Goal: Task Accomplishment & Management: Complete application form

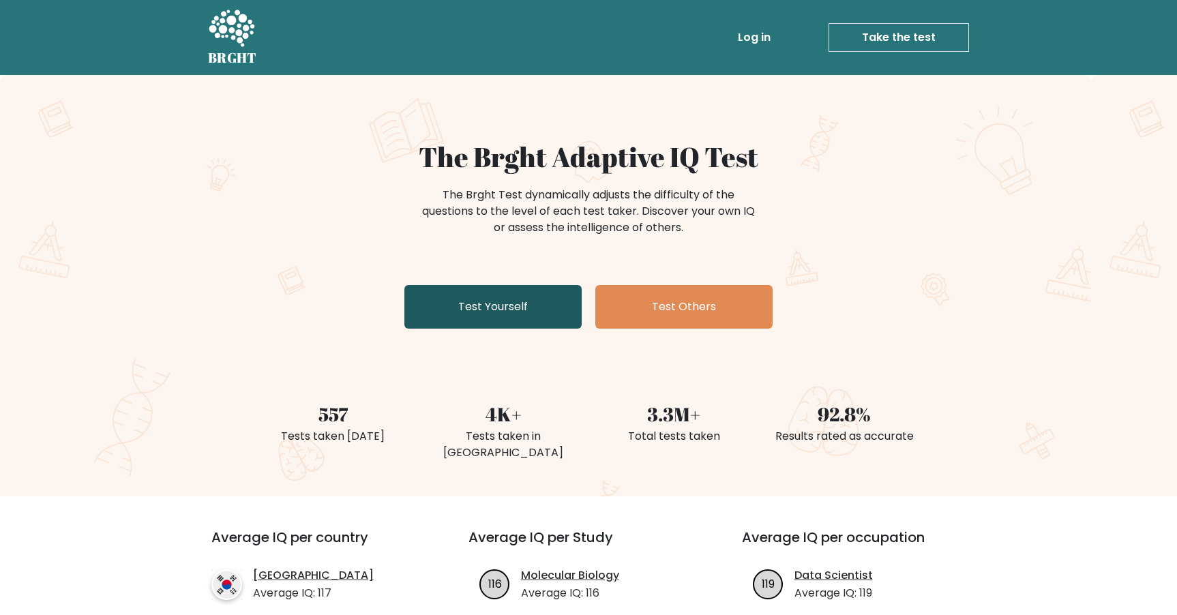
click at [554, 306] on link "Test Yourself" at bounding box center [492, 307] width 177 height 44
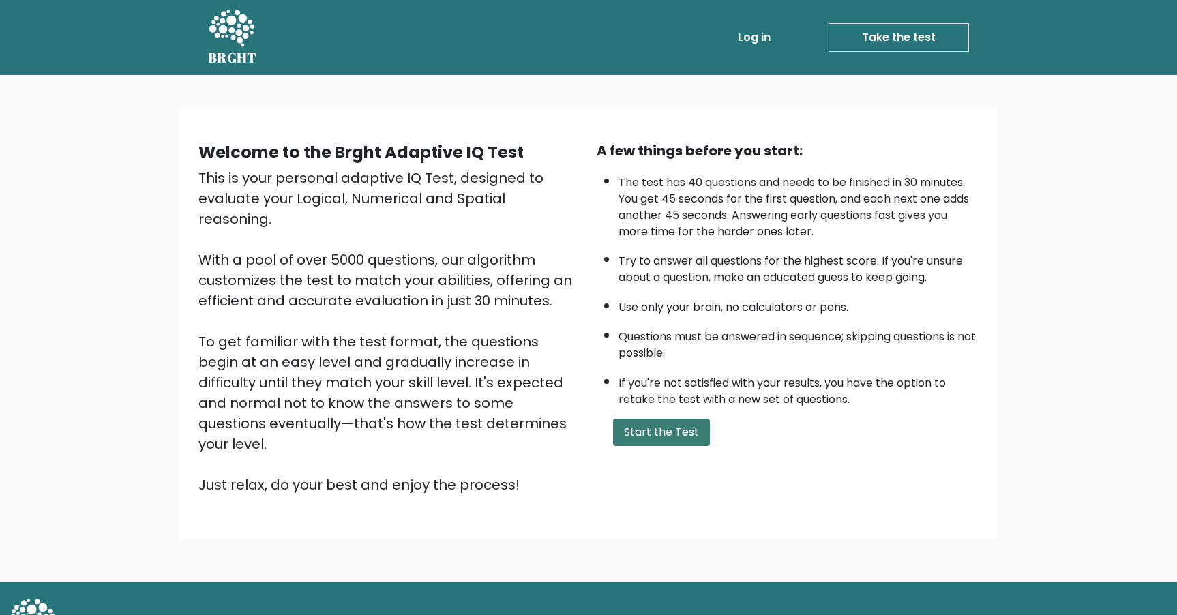
click at [655, 439] on button "Start the Test" at bounding box center [661, 432] width 97 height 27
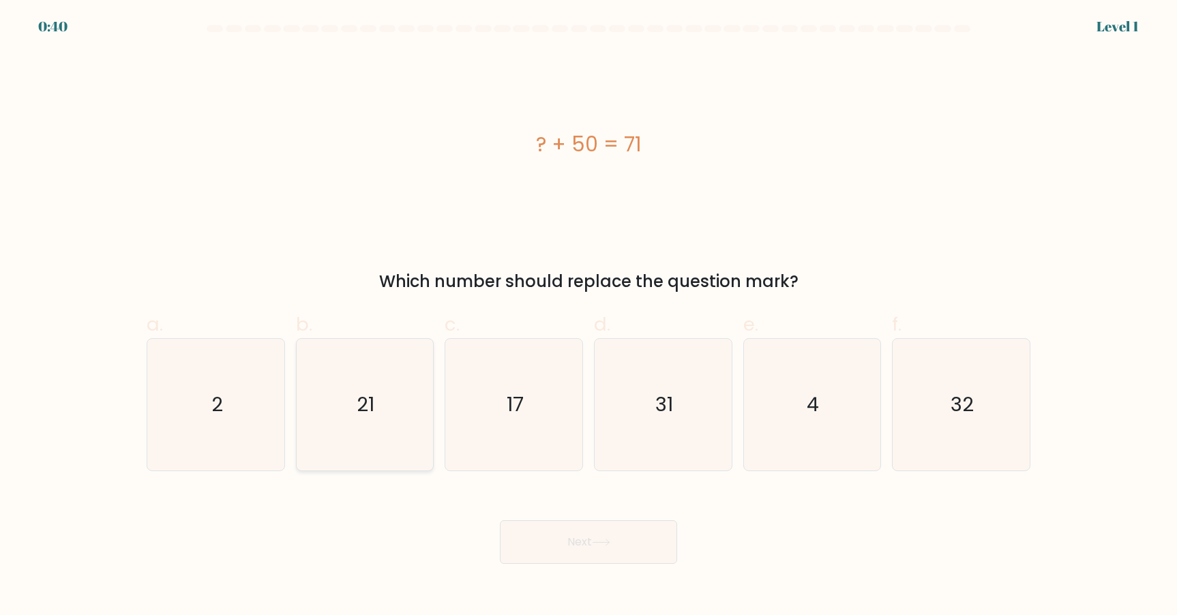
click at [341, 398] on icon "21" at bounding box center [365, 405] width 132 height 132
click at [589, 316] on input "b. 21" at bounding box center [589, 312] width 1 height 9
radio input "true"
click at [610, 554] on button "Next" at bounding box center [588, 542] width 177 height 44
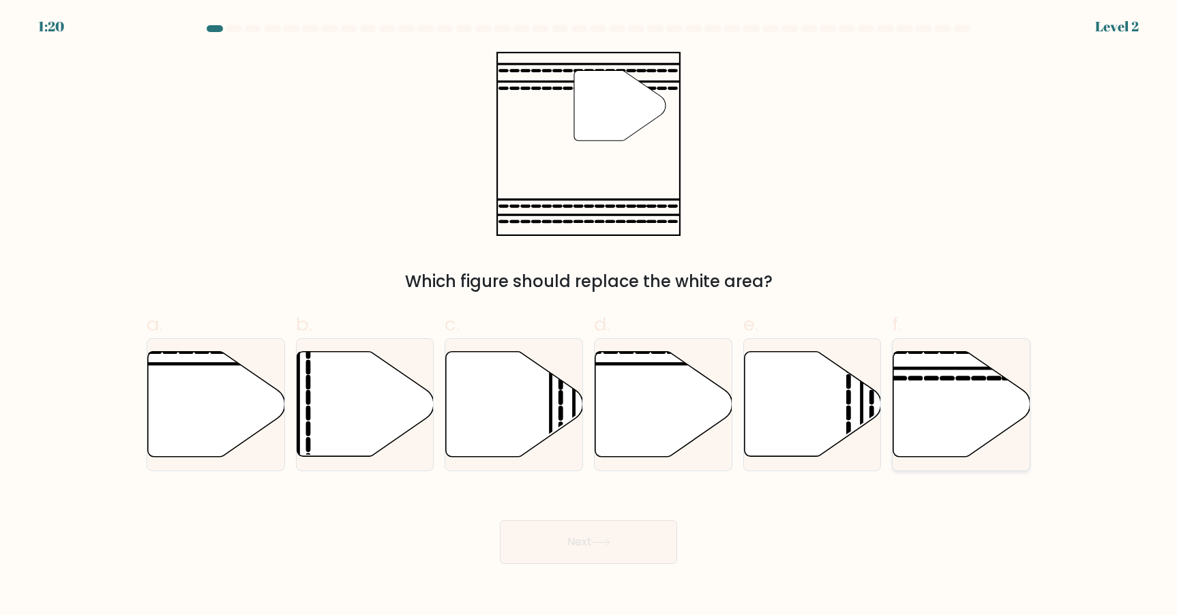
click at [987, 423] on icon at bounding box center [961, 404] width 137 height 105
click at [589, 316] on input "f." at bounding box center [589, 312] width 1 height 9
radio input "true"
click at [599, 545] on icon at bounding box center [601, 543] width 18 height 8
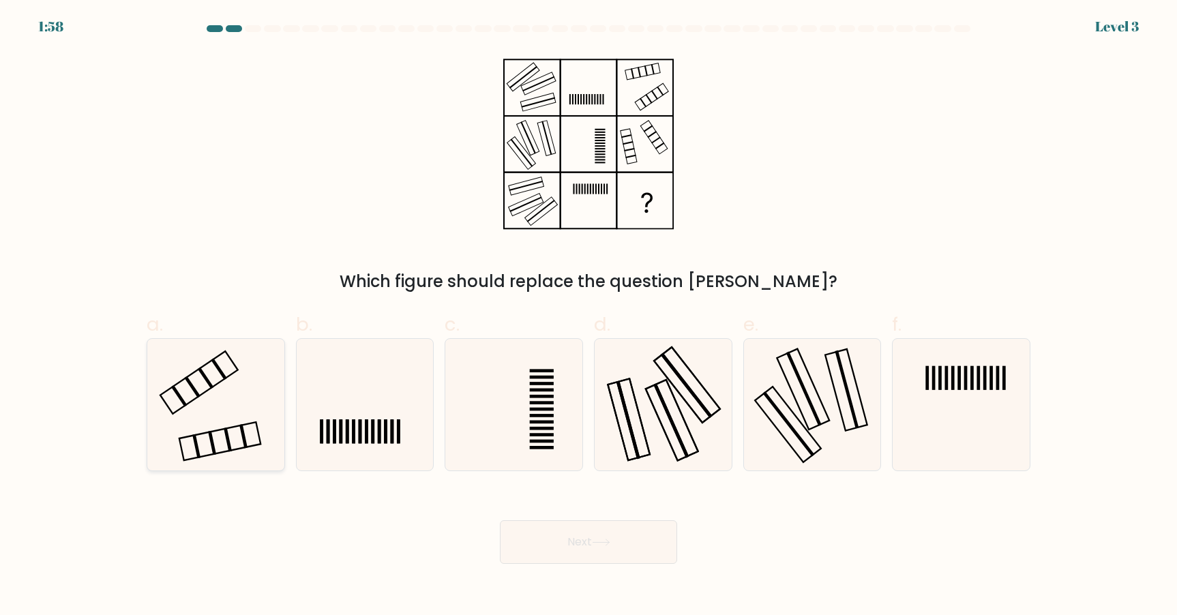
click at [240, 395] on icon at bounding box center [216, 405] width 132 height 132
click at [589, 316] on input "a." at bounding box center [589, 312] width 1 height 9
radio input "true"
click at [550, 539] on button "Next" at bounding box center [588, 542] width 177 height 44
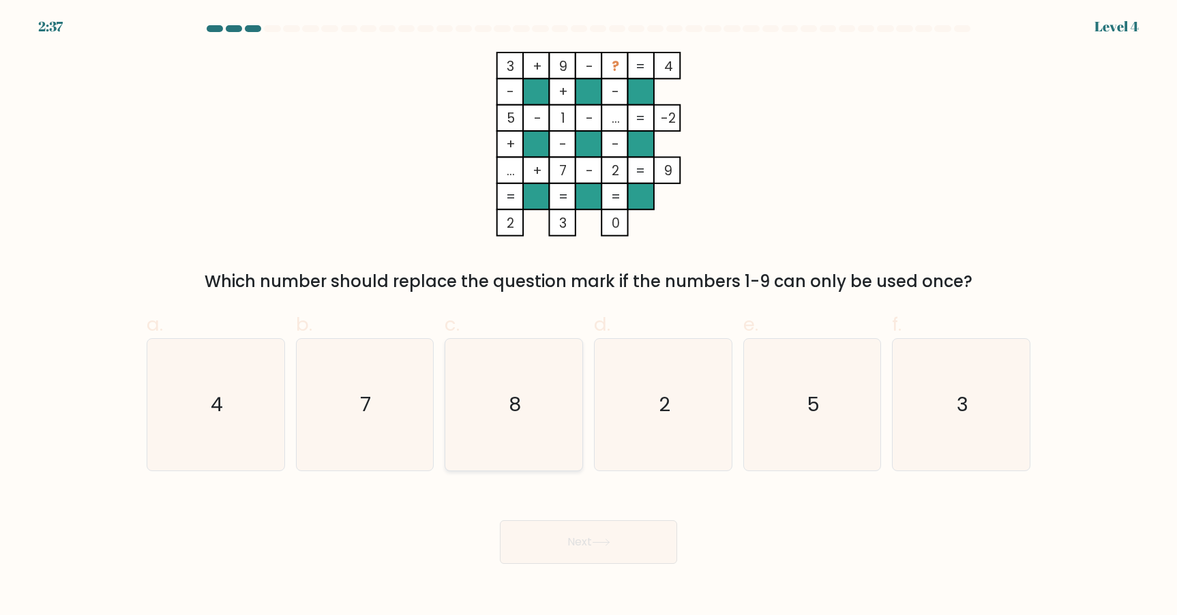
click at [464, 449] on icon "8" at bounding box center [514, 405] width 132 height 132
click at [589, 316] on input "c. 8" at bounding box center [589, 312] width 1 height 9
radio input "true"
click at [571, 544] on button "Next" at bounding box center [588, 542] width 177 height 44
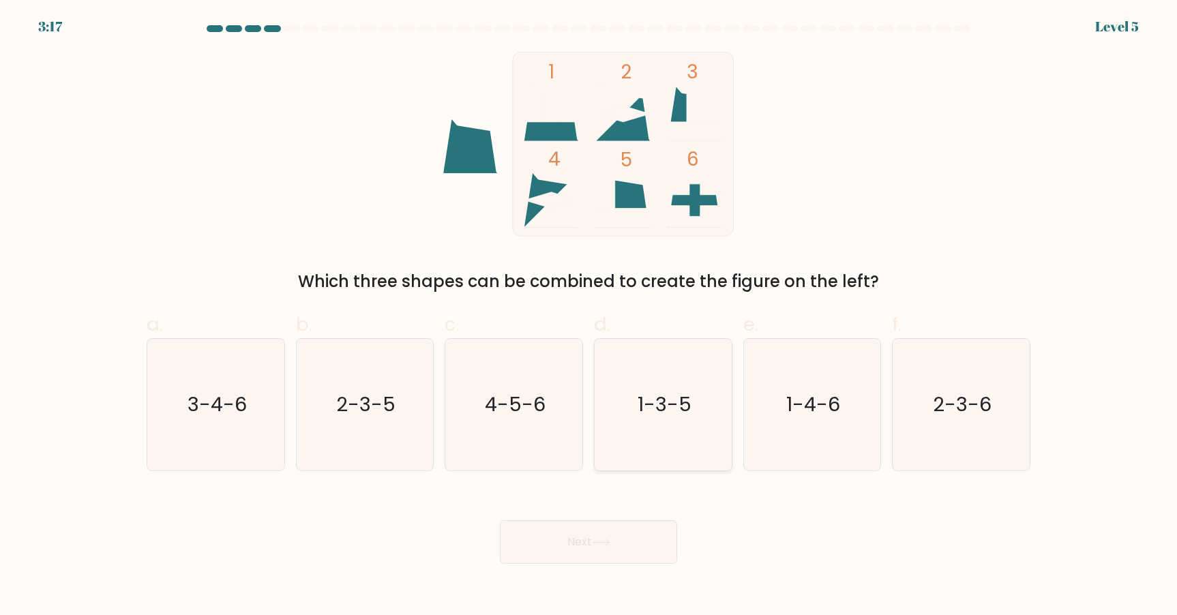
click at [668, 458] on icon "1-3-5" at bounding box center [663, 405] width 132 height 132
click at [589, 316] on input "d. 1-3-5" at bounding box center [589, 312] width 1 height 9
radio input "true"
click at [610, 532] on button "Next" at bounding box center [588, 542] width 177 height 44
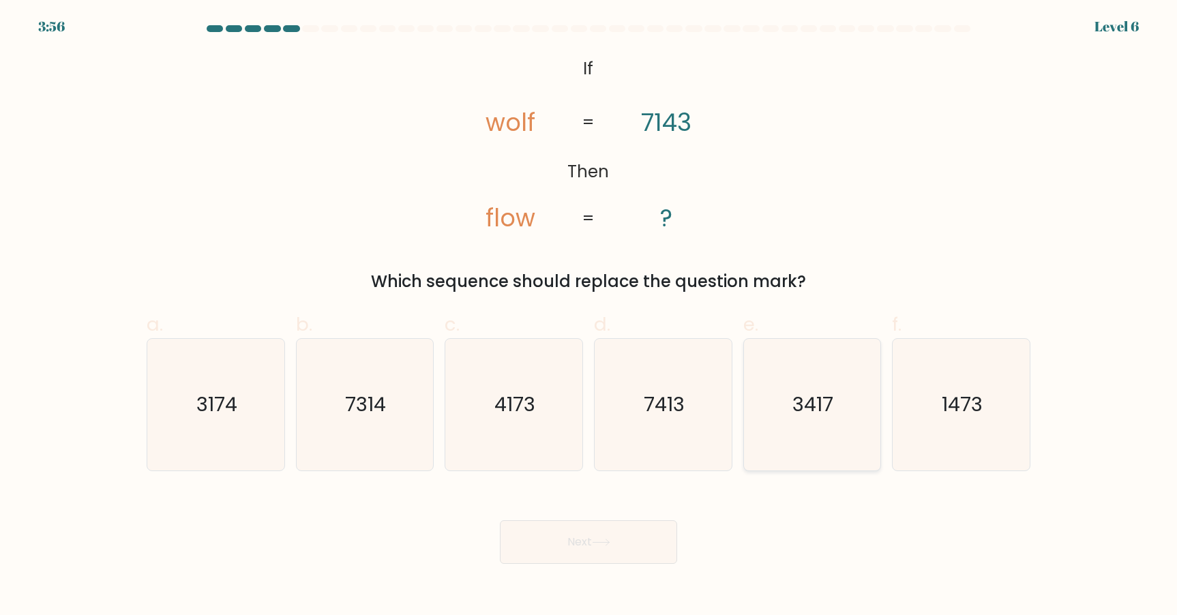
click at [833, 442] on icon "3417" at bounding box center [812, 405] width 132 height 132
click at [589, 316] on input "e. 3417" at bounding box center [589, 312] width 1 height 9
radio input "true"
click at [646, 557] on button "Next" at bounding box center [588, 542] width 177 height 44
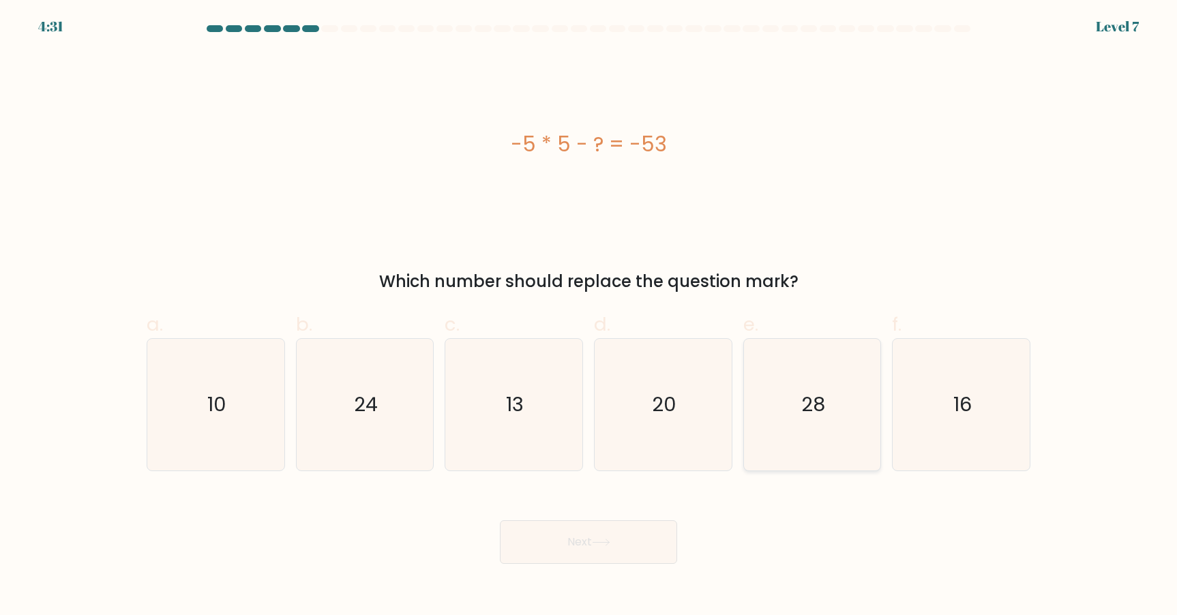
click at [764, 427] on icon "28" at bounding box center [812, 405] width 132 height 132
click at [589, 316] on input "e. 28" at bounding box center [589, 312] width 1 height 9
radio input "true"
click at [632, 541] on button "Next" at bounding box center [588, 542] width 177 height 44
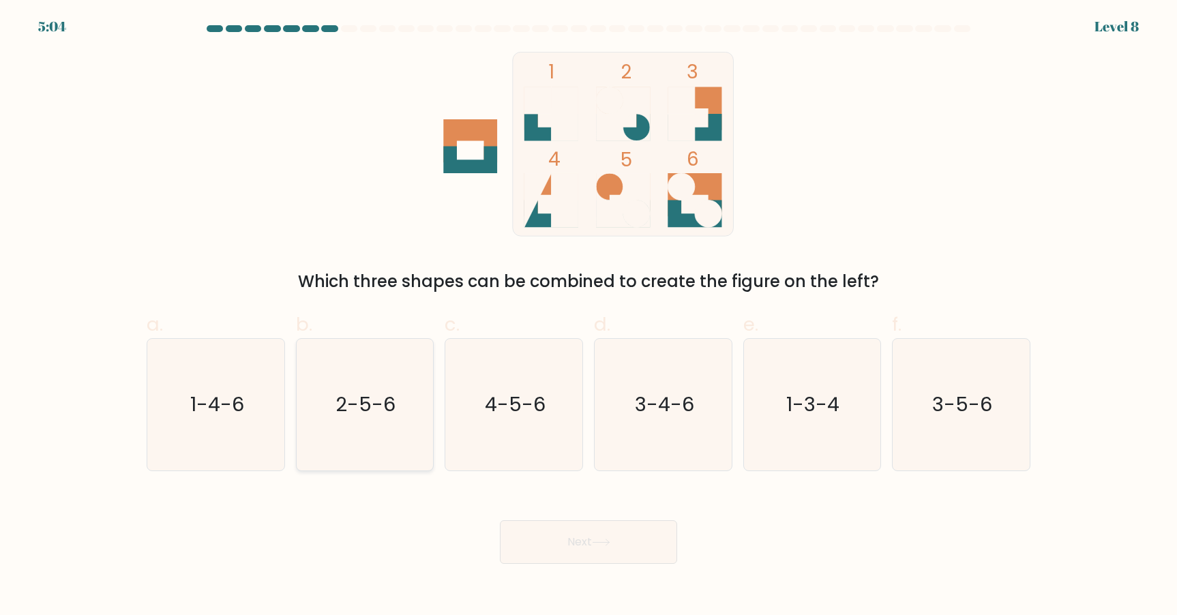
click at [402, 451] on icon "2-5-6" at bounding box center [365, 405] width 132 height 132
click at [589, 316] on input "b. 2-5-6" at bounding box center [589, 312] width 1 height 9
radio input "true"
click at [572, 550] on button "Next" at bounding box center [588, 542] width 177 height 44
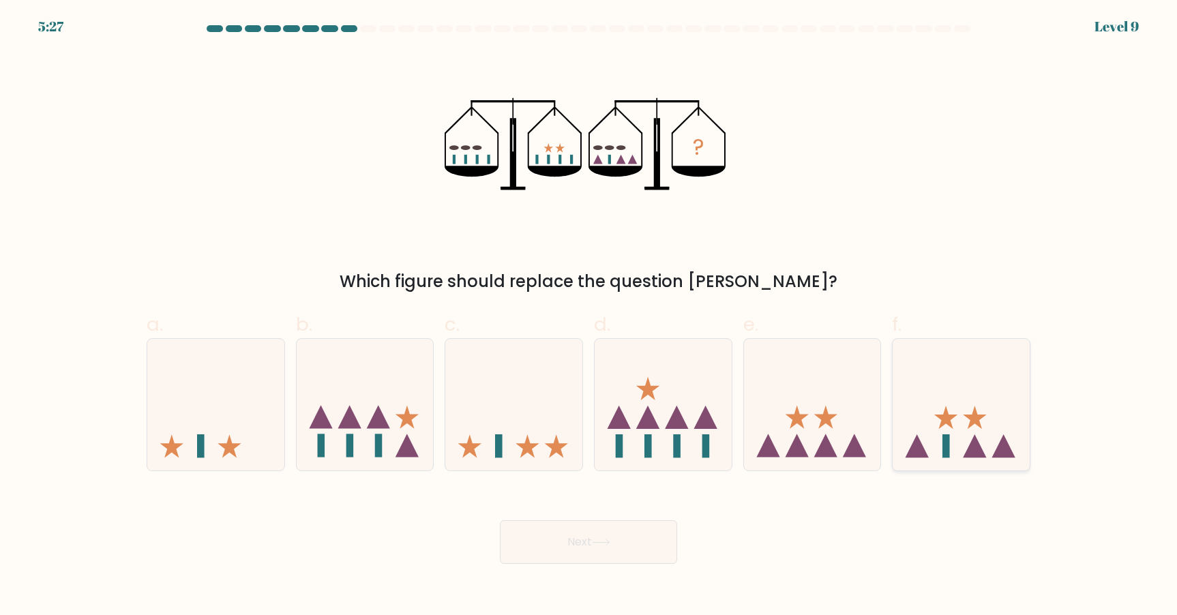
click at [989, 434] on icon at bounding box center [961, 404] width 137 height 113
click at [589, 316] on input "f." at bounding box center [589, 312] width 1 height 9
radio input "true"
click at [617, 537] on button "Next" at bounding box center [588, 542] width 177 height 44
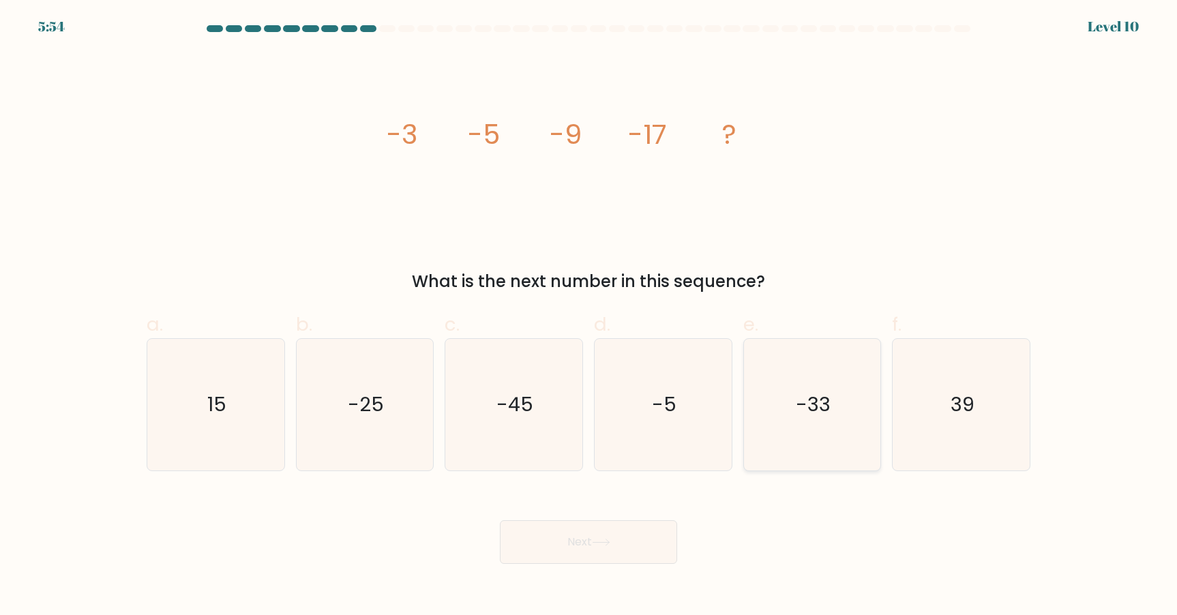
click at [843, 390] on icon "-33" at bounding box center [812, 405] width 132 height 132
click at [589, 316] on input "e. -33" at bounding box center [589, 312] width 1 height 9
radio input "true"
click at [595, 543] on button "Next" at bounding box center [588, 542] width 177 height 44
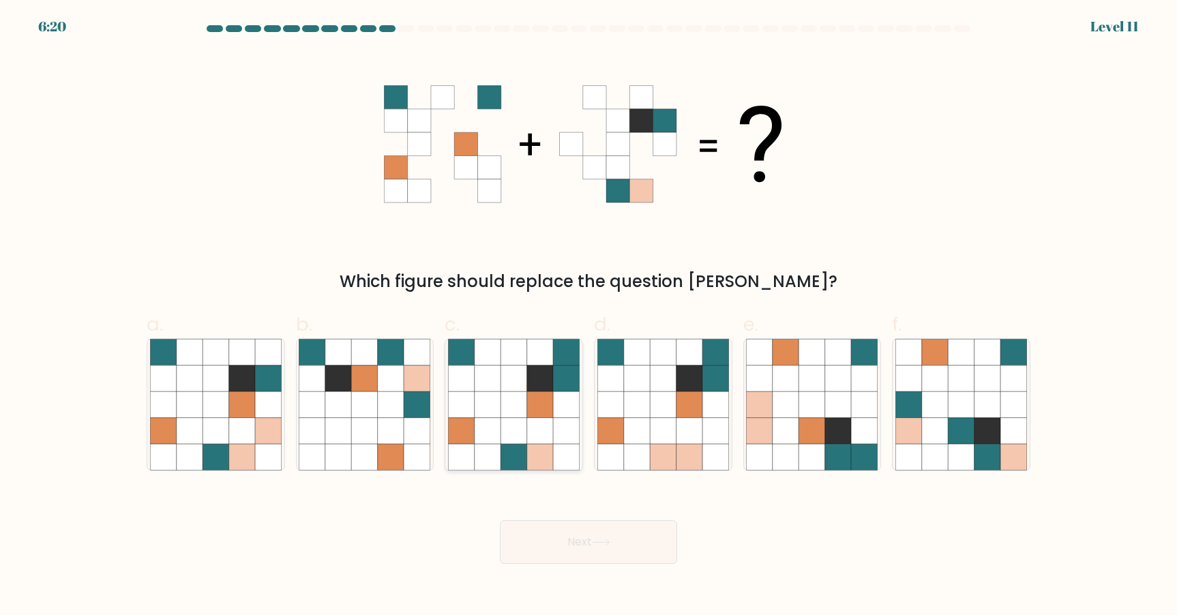
click at [548, 408] on icon at bounding box center [540, 404] width 26 height 26
click at [589, 316] on input "c." at bounding box center [589, 312] width 1 height 9
radio input "true"
click at [610, 542] on icon at bounding box center [601, 543] width 18 height 8
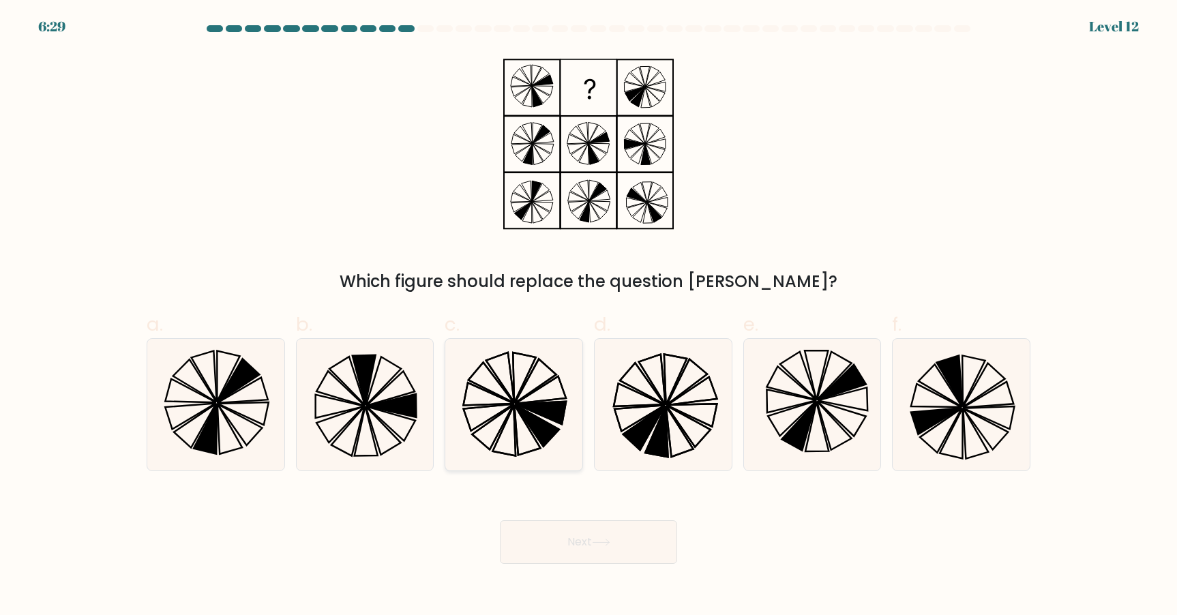
click at [532, 372] on icon at bounding box center [536, 381] width 42 height 44
click at [589, 316] on input "c." at bounding box center [589, 312] width 1 height 9
radio input "true"
click at [619, 533] on button "Next" at bounding box center [588, 542] width 177 height 44
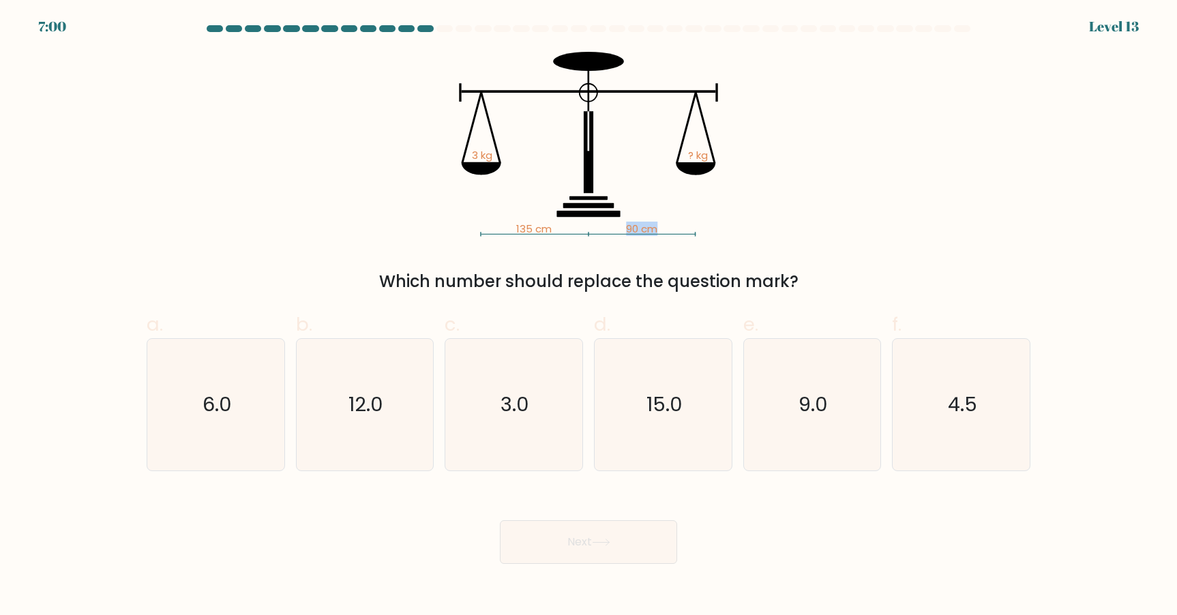
drag, startPoint x: 621, startPoint y: 230, endPoint x: 671, endPoint y: 228, distance: 50.5
click at [671, 228] on icon "135 cm 90 cm 3 kg ? kg" at bounding box center [588, 144] width 409 height 185
drag, startPoint x: 618, startPoint y: 227, endPoint x: 704, endPoint y: 227, distance: 85.9
click at [704, 227] on icon "135 cm 90 cm 3 kg ? kg" at bounding box center [588, 144] width 409 height 185
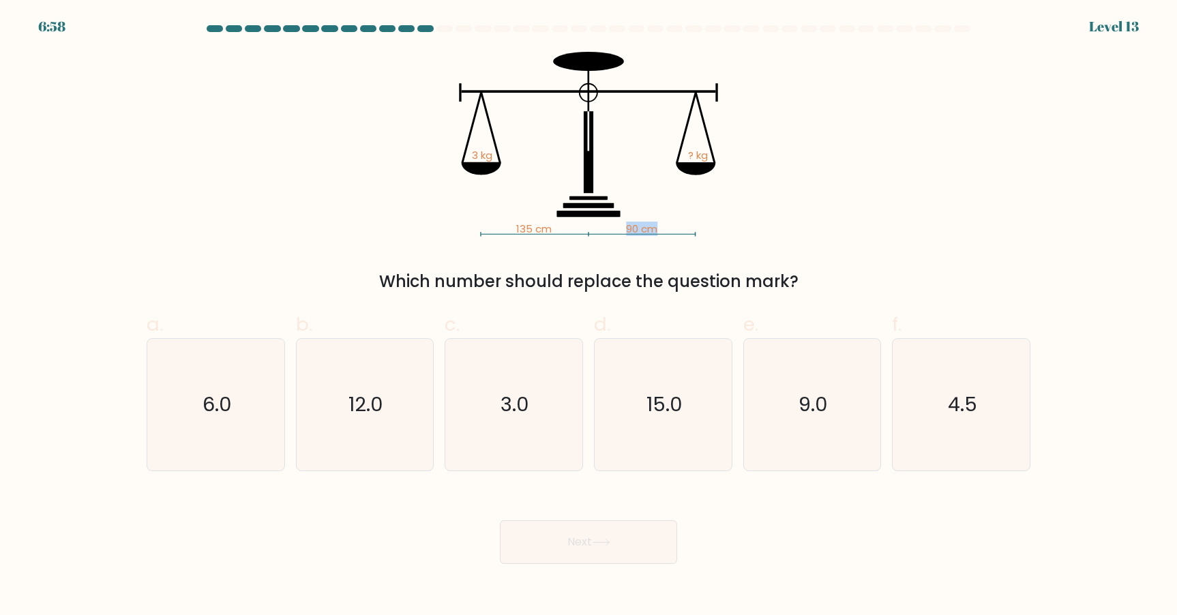
click at [704, 227] on icon "135 cm 90 cm 3 kg ? kg" at bounding box center [588, 144] width 409 height 185
click at [951, 372] on icon "4.5" at bounding box center [961, 405] width 132 height 132
click at [589, 316] on input "f. 4.5" at bounding box center [589, 312] width 1 height 9
radio input "true"
click at [606, 554] on button "Next" at bounding box center [588, 542] width 177 height 44
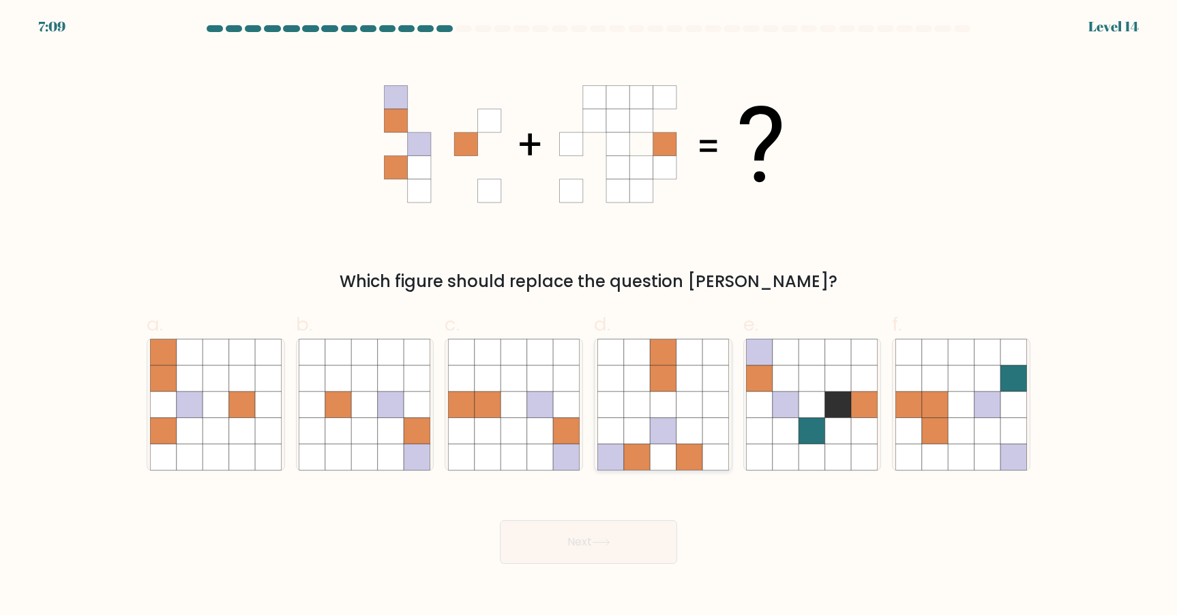
click at [701, 426] on icon at bounding box center [690, 431] width 26 height 26
click at [589, 316] on input "d." at bounding box center [589, 312] width 1 height 9
radio input "true"
click at [625, 542] on button "Next" at bounding box center [588, 542] width 177 height 44
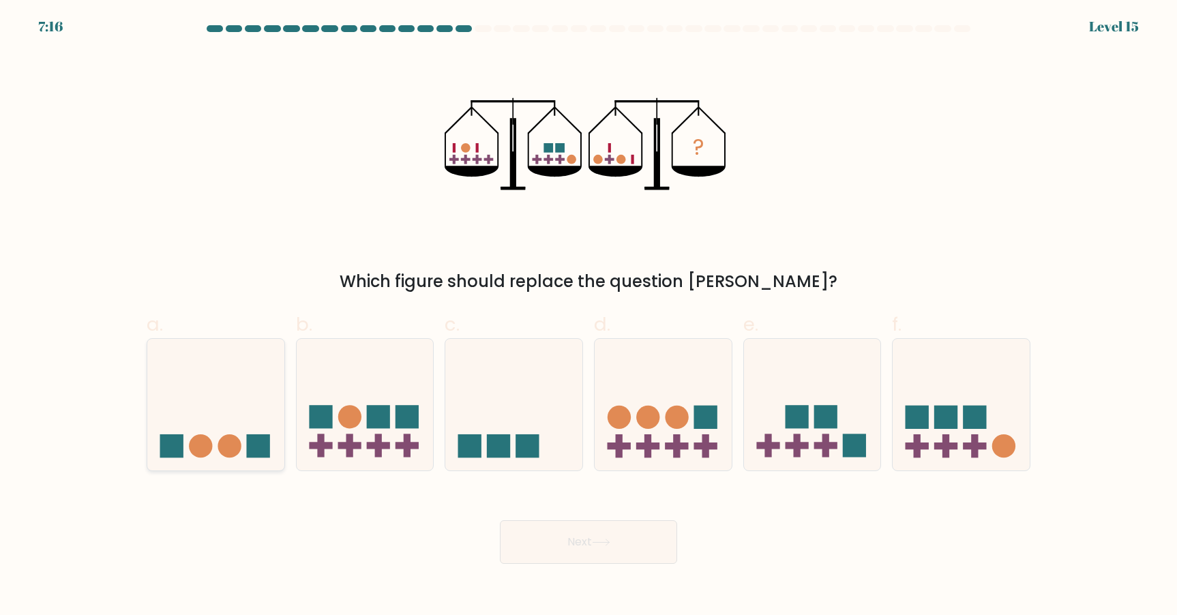
click at [220, 378] on icon at bounding box center [215, 404] width 137 height 113
click at [589, 316] on input "a." at bounding box center [589, 312] width 1 height 9
radio input "true"
click at [603, 539] on icon at bounding box center [601, 543] width 18 height 8
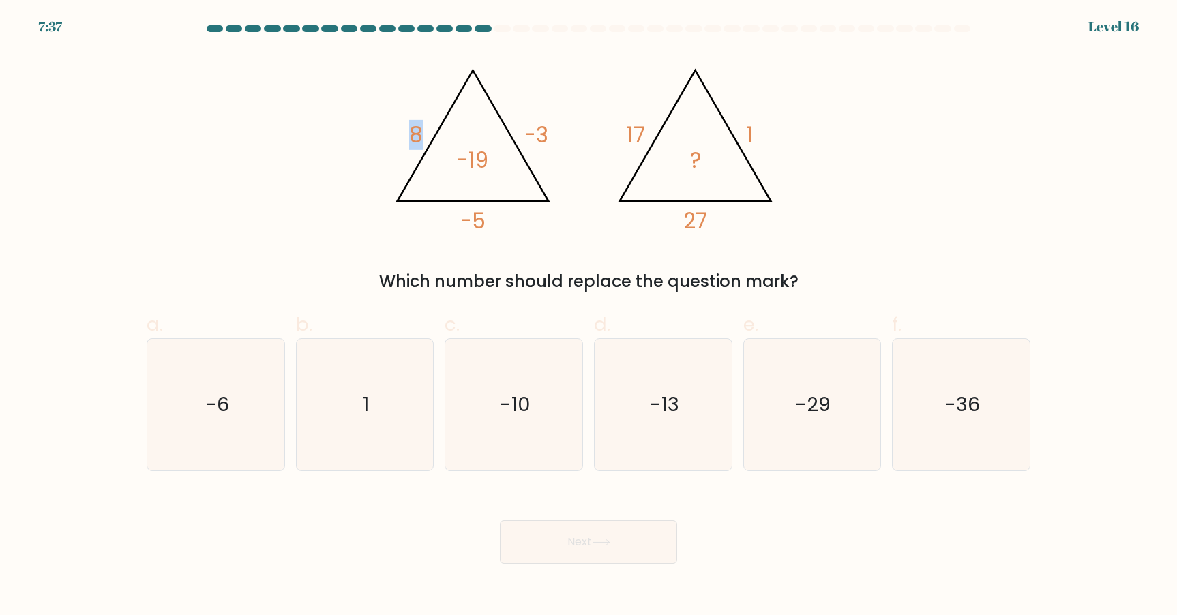
drag, startPoint x: 411, startPoint y: 133, endPoint x: 439, endPoint y: 133, distance: 28.6
click at [439, 133] on icon "@import url('[URL][DOMAIN_NAME]); 8 -3 -5 -19 @import url('[URL][DOMAIN_NAME]);…" at bounding box center [588, 144] width 409 height 185
drag, startPoint x: 529, startPoint y: 132, endPoint x: 560, endPoint y: 133, distance: 31.4
click at [560, 133] on icon "@import url('[URL][DOMAIN_NAME]); 8 -3 -5 -19 @import url('[URL][DOMAIN_NAME]);…" at bounding box center [588, 144] width 409 height 185
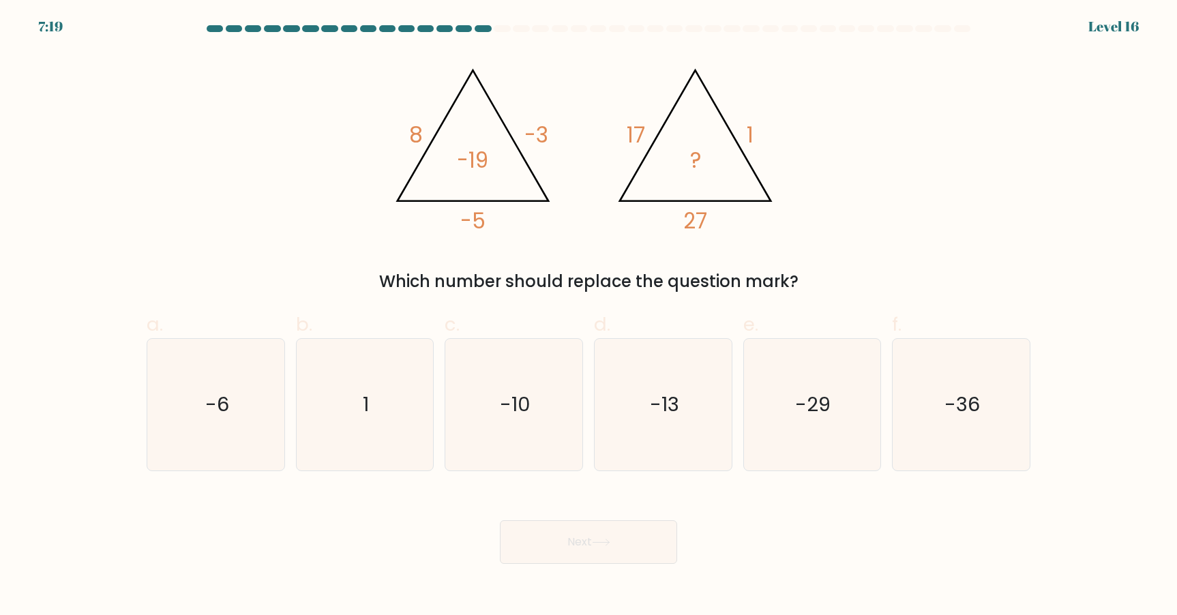
click at [406, 124] on icon "@import url('[URL][DOMAIN_NAME]); 8 -3 -5 -19 @import url('[URL][DOMAIN_NAME]);…" at bounding box center [588, 144] width 409 height 185
drag, startPoint x: 411, startPoint y: 129, endPoint x: 449, endPoint y: 131, distance: 38.9
click at [439, 131] on icon "@import url('[URL][DOMAIN_NAME]); 8 -3 -5 -19 @import url('[URL][DOMAIN_NAME]);…" at bounding box center [588, 144] width 409 height 185
drag, startPoint x: 496, startPoint y: 130, endPoint x: 533, endPoint y: 131, distance: 37.5
click at [498, 130] on icon "@import url('[URL][DOMAIN_NAME]); 8 -3 -5 -19 @import url('[URL][DOMAIN_NAME]);…" at bounding box center [588, 144] width 409 height 185
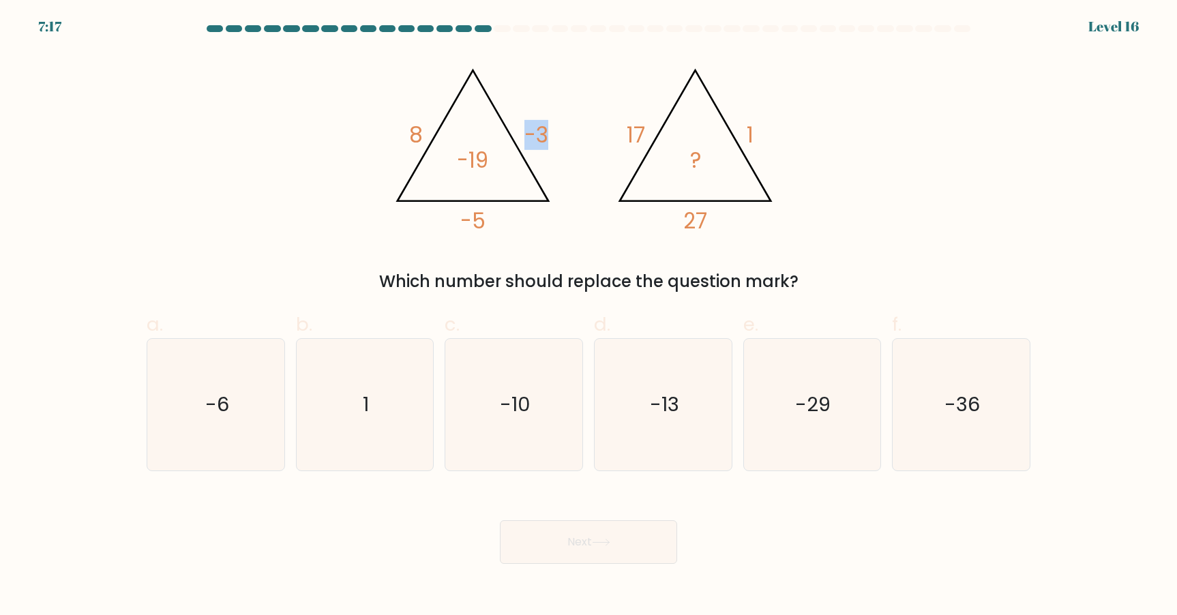
drag, startPoint x: 522, startPoint y: 131, endPoint x: 569, endPoint y: 132, distance: 47.7
click at [570, 132] on icon "@import url('[URL][DOMAIN_NAME]); 8 -3 -5 -19 @import url('[URL][DOMAIN_NAME]);…" at bounding box center [588, 144] width 409 height 185
drag, startPoint x: 553, startPoint y: 132, endPoint x: 415, endPoint y: 141, distance: 138.1
click at [551, 132] on icon "@import url('[URL][DOMAIN_NAME]); 8 -3 -5 -19 @import url('[URL][DOMAIN_NAME]);…" at bounding box center [588, 144] width 409 height 185
click at [514, 134] on icon "@import url('[URL][DOMAIN_NAME]); 8 -3 -5 -19 @import url('[URL][DOMAIN_NAME]);…" at bounding box center [588, 144] width 409 height 185
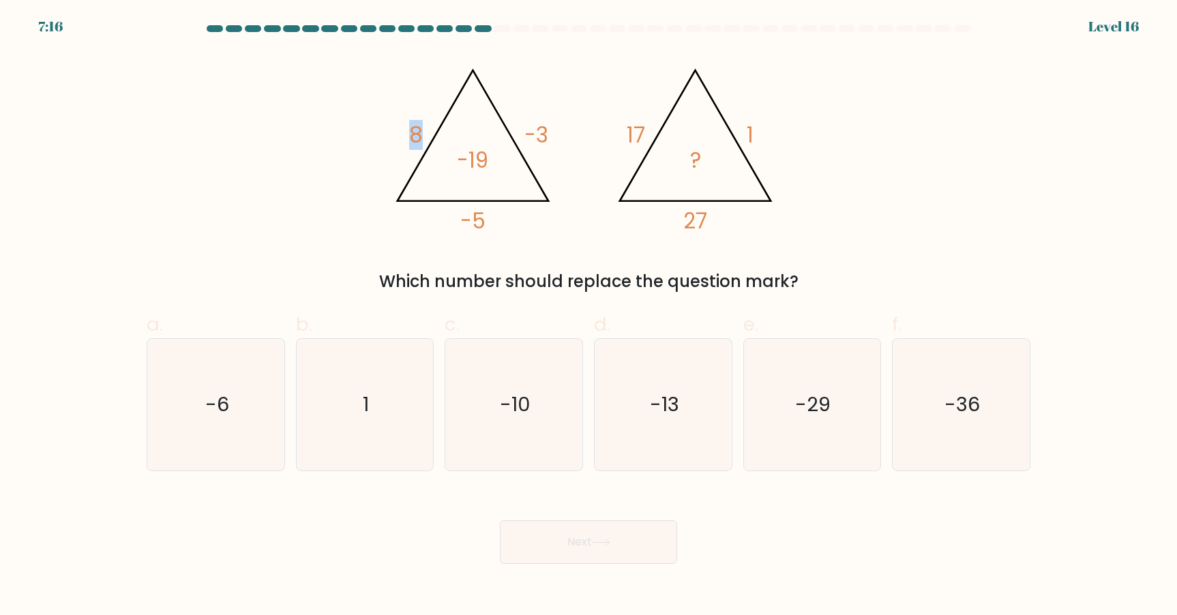
drag, startPoint x: 520, startPoint y: 133, endPoint x: 306, endPoint y: 112, distance: 214.5
click at [508, 132] on icon "@import url('[URL][DOMAIN_NAME]); 8 -3 -5 -19 @import url('[URL][DOMAIN_NAME]);…" at bounding box center [588, 144] width 409 height 185
click at [299, 112] on div "@import url('[URL][DOMAIN_NAME]); 8 -3 -5 -19 @import url('[URL][DOMAIN_NAME]);…" at bounding box center [588, 173] width 900 height 242
drag, startPoint x: 767, startPoint y: 136, endPoint x: 646, endPoint y: 132, distance: 121.5
click at [693, 132] on icon "@import url('[URL][DOMAIN_NAME]); 8 -3 -5 -19 @import url('[URL][DOMAIN_NAME]);…" at bounding box center [588, 144] width 409 height 185
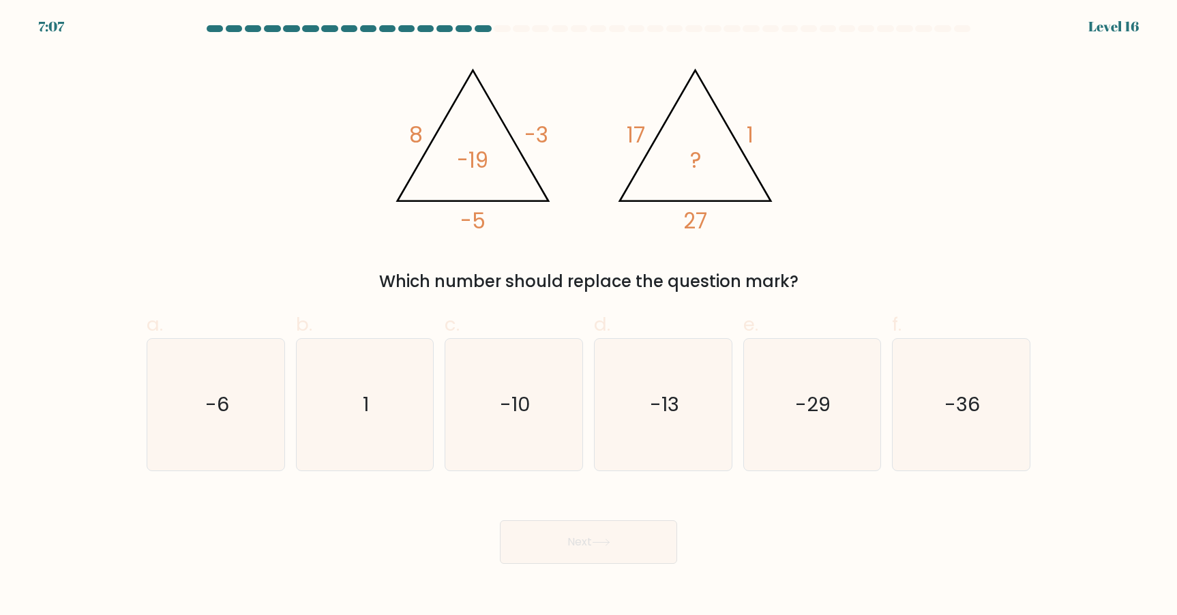
drag, startPoint x: 646, startPoint y: 132, endPoint x: 617, endPoint y: 132, distance: 28.7
click at [645, 132] on icon "@import url('[URL][DOMAIN_NAME]); 8 -3 -5 -19 @import url('[URL][DOMAIN_NAME]);…" at bounding box center [588, 144] width 409 height 185
click at [537, 406] on icon "-10" at bounding box center [514, 405] width 132 height 132
click at [589, 316] on input "c. -10" at bounding box center [589, 312] width 1 height 9
radio input "true"
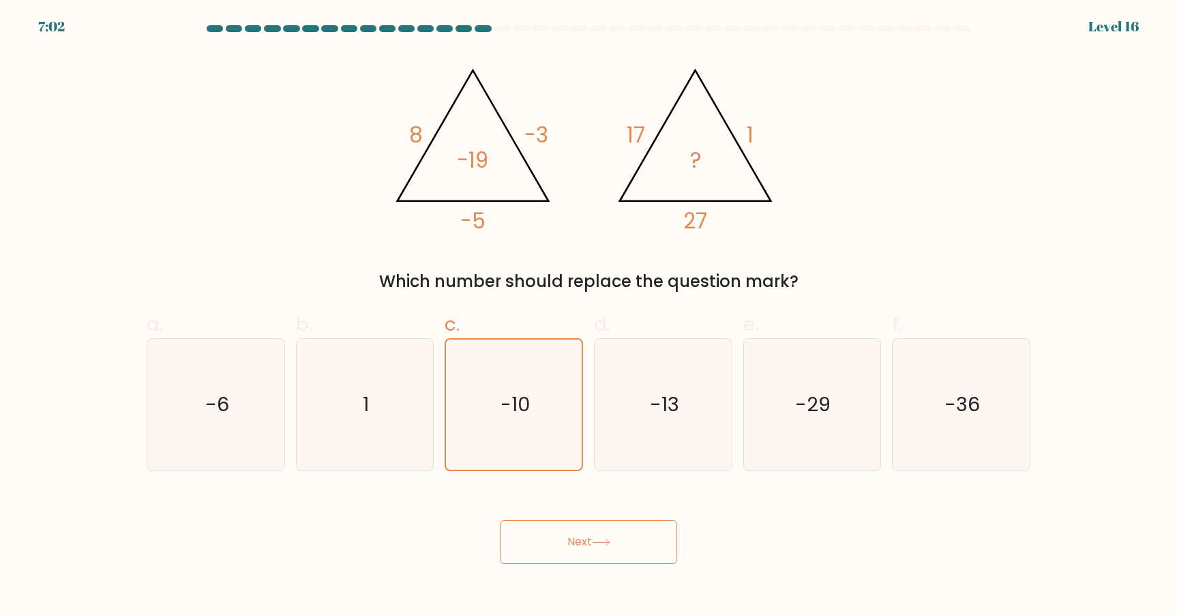
click at [636, 542] on button "Next" at bounding box center [588, 542] width 177 height 44
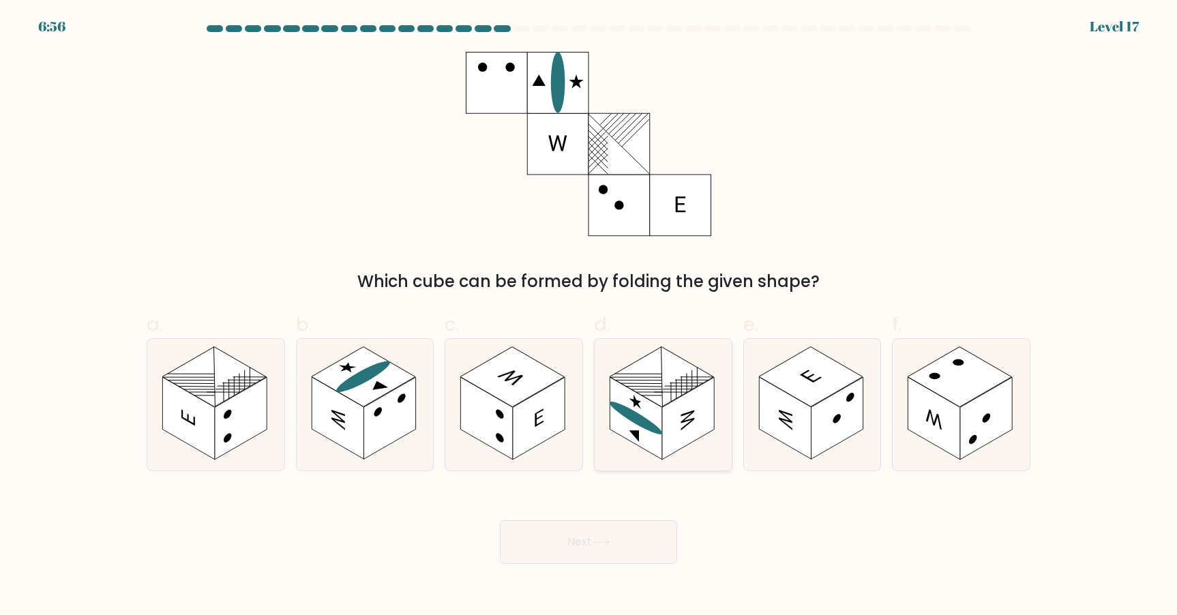
click at [683, 423] on rect at bounding box center [688, 418] width 52 height 83
click at [589, 316] on input "d." at bounding box center [589, 312] width 1 height 9
radio input "true"
click at [589, 546] on button "Next" at bounding box center [588, 542] width 177 height 44
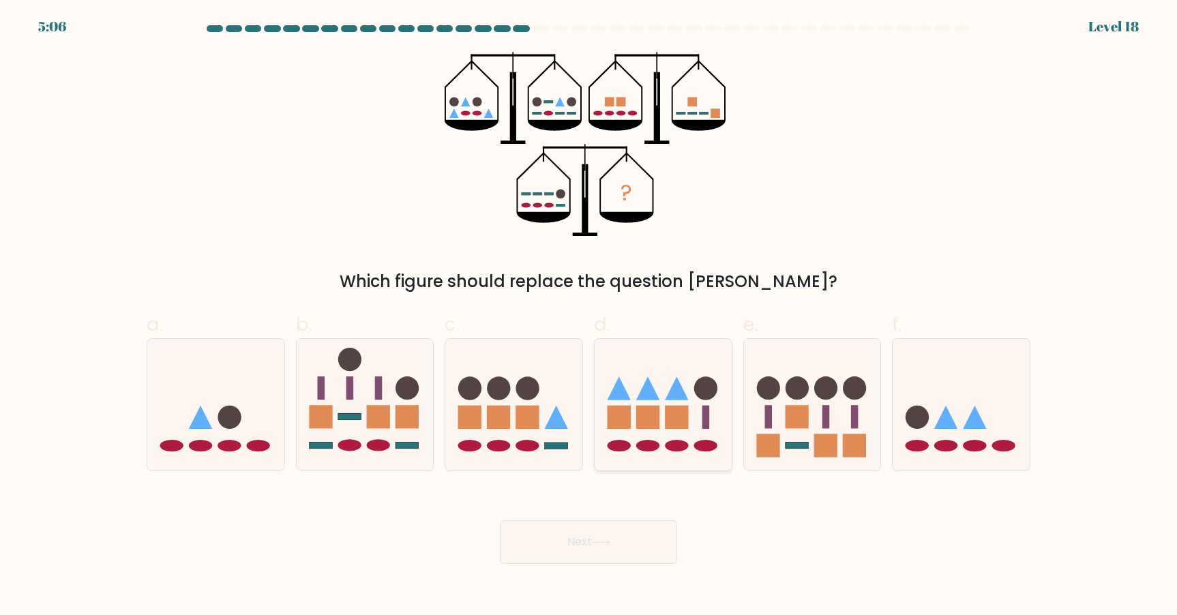
click at [608, 374] on icon at bounding box center [663, 404] width 137 height 113
click at [589, 316] on input "d." at bounding box center [589, 312] width 1 height 9
radio input "true"
click at [597, 539] on icon at bounding box center [601, 543] width 18 height 8
